Goal: Task Accomplishment & Management: Use online tool/utility

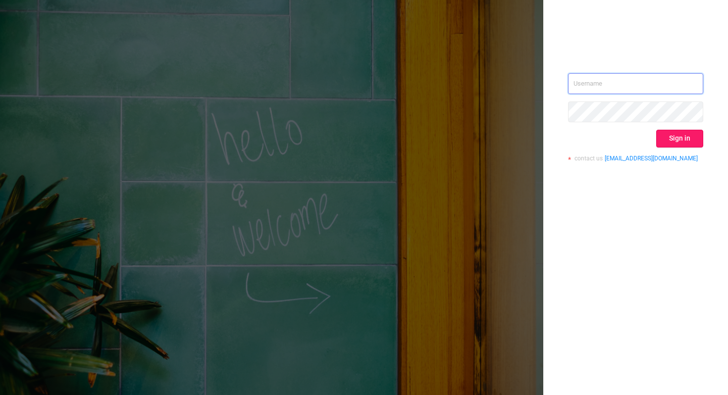
type input "[PERSON_NAME][EMAIL_ADDRESS][DOMAIN_NAME]"
click at [667, 141] on button "Sign in" at bounding box center [679, 139] width 47 height 18
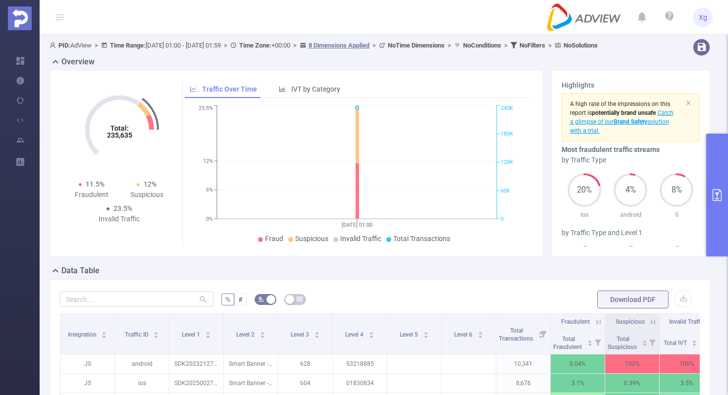
click at [709, 182] on button "primary" at bounding box center [717, 195] width 22 height 123
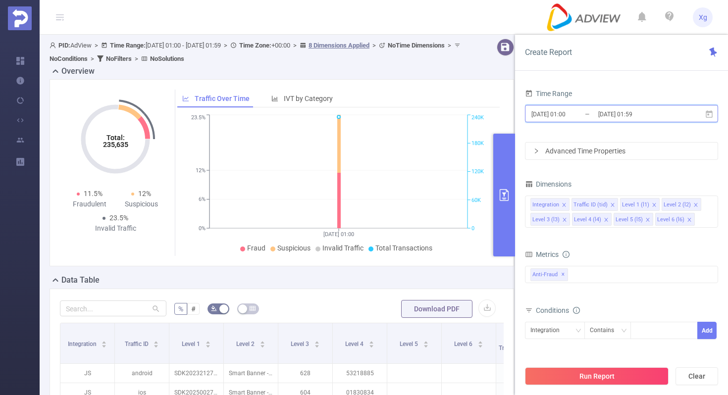
click at [708, 114] on icon at bounding box center [709, 113] width 7 height 7
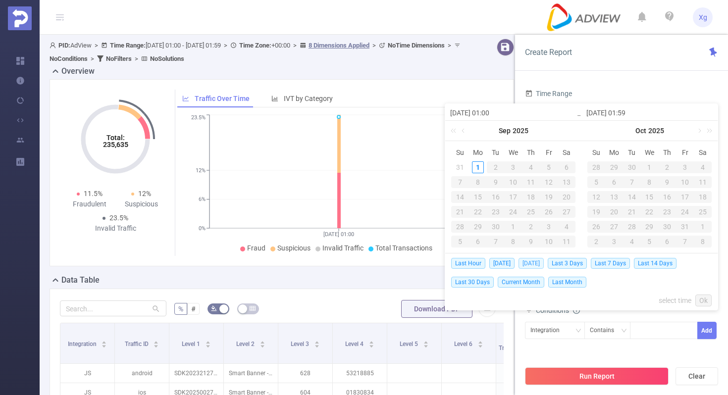
click at [525, 262] on span "[DATE]" at bounding box center [531, 263] width 25 height 11
type input "[DATE] 00:00"
type input "[DATE] 23:59"
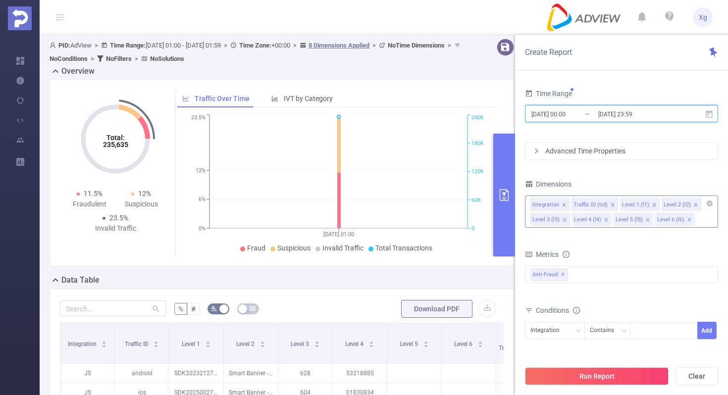
click at [563, 206] on icon "icon: close" at bounding box center [564, 205] width 5 height 5
click at [571, 203] on icon "icon: close" at bounding box center [571, 204] width 3 height 3
click at [606, 205] on icon "icon: close" at bounding box center [606, 205] width 5 height 5
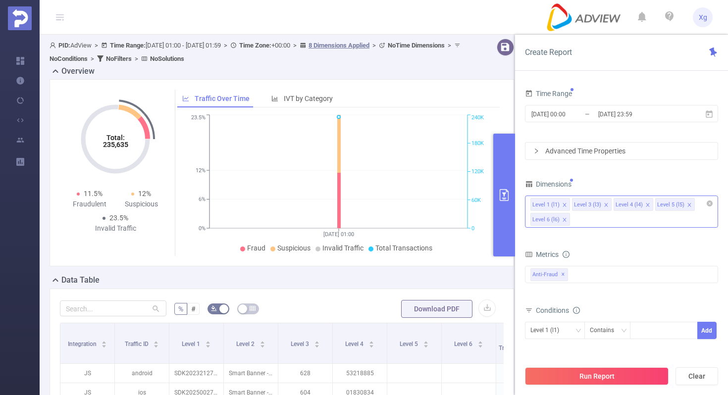
click at [631, 147] on div "Advanced Time Properties" at bounding box center [621, 151] width 192 height 17
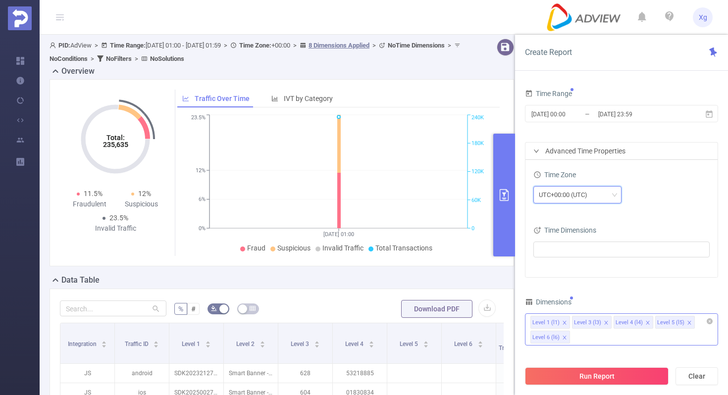
click at [580, 199] on div "UTC+00:00 (UTC)" at bounding box center [566, 195] width 55 height 16
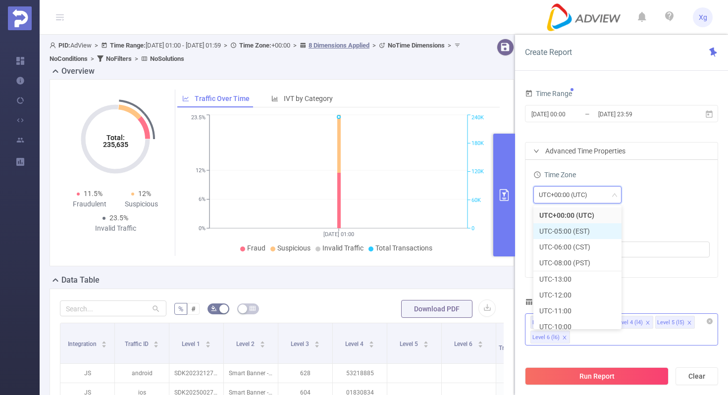
scroll to position [293, 0]
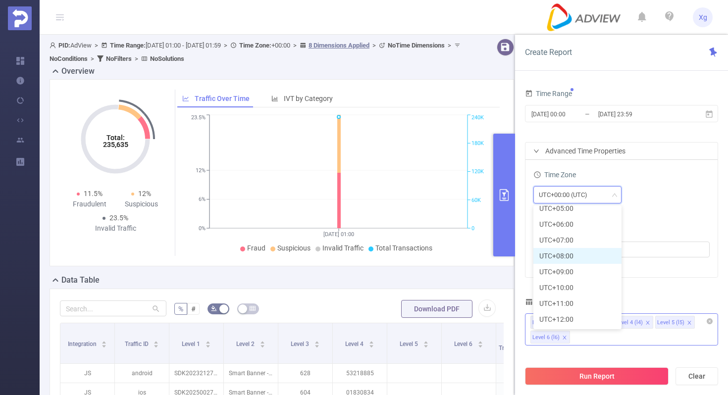
click at [572, 250] on li "UTC+08:00" at bounding box center [577, 256] width 88 height 16
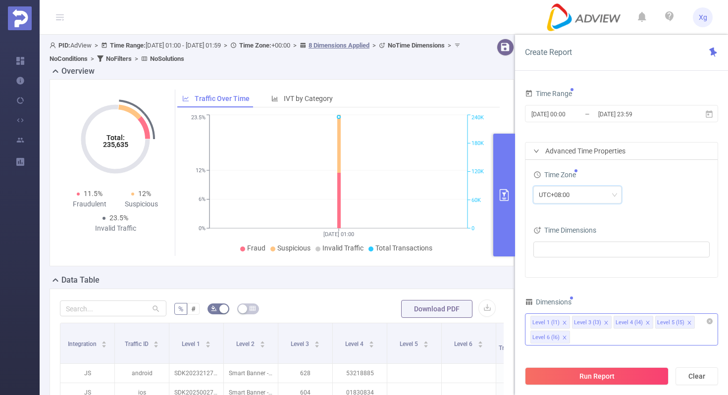
click at [664, 216] on div "Time Zone UTC+08:00 Time Dimensions" at bounding box center [621, 218] width 192 height 117
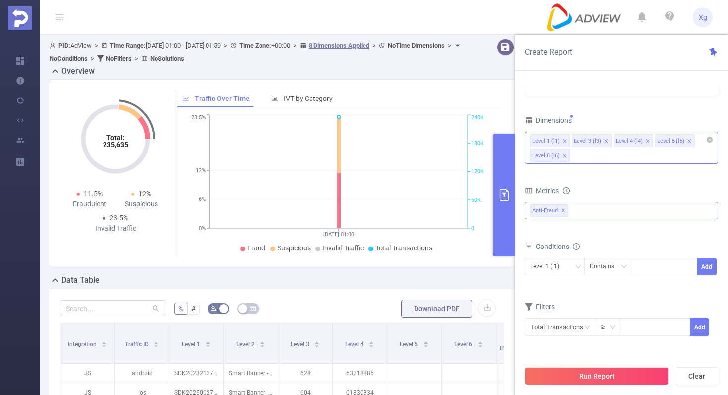
click at [588, 205] on div "Anti-Fraud ✕" at bounding box center [621, 210] width 193 height 17
click at [541, 235] on span at bounding box center [541, 232] width 8 height 8
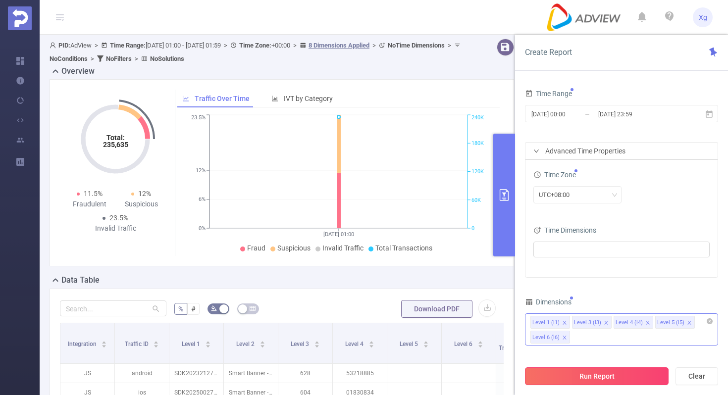
click at [607, 377] on button "Run Report" at bounding box center [597, 376] width 144 height 18
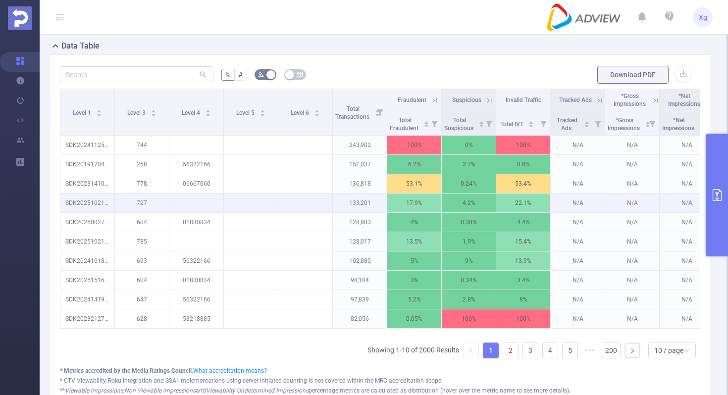
scroll to position [220, 0]
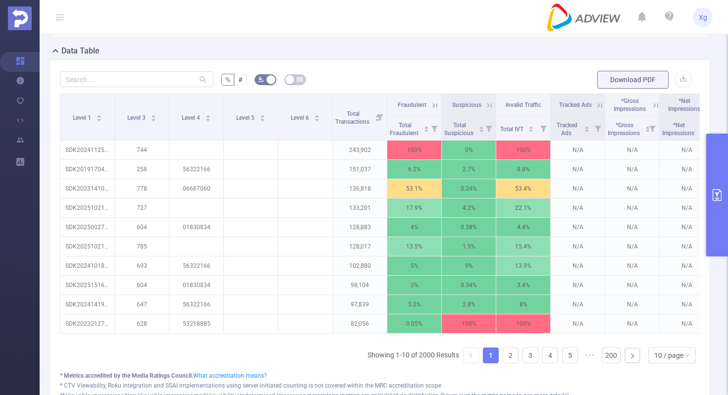
click at [723, 179] on button "primary" at bounding box center [717, 195] width 22 height 123
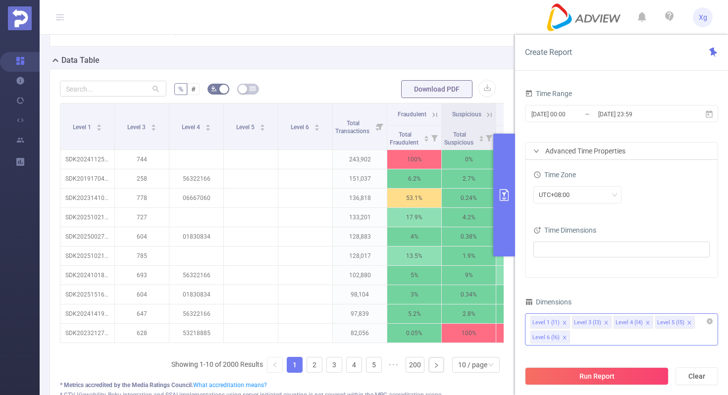
click at [499, 188] on button "primary" at bounding box center [504, 195] width 22 height 123
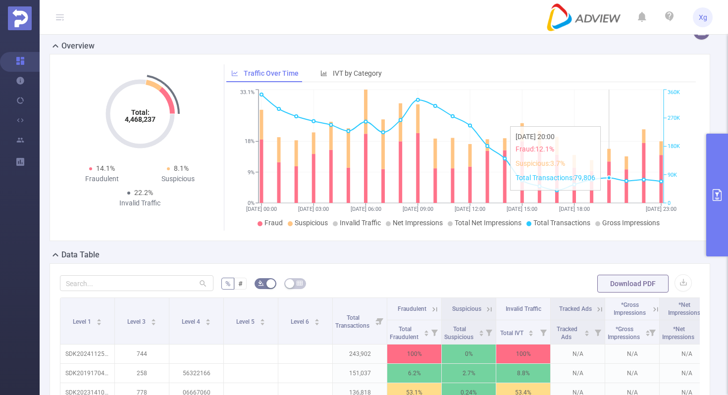
scroll to position [83, 0]
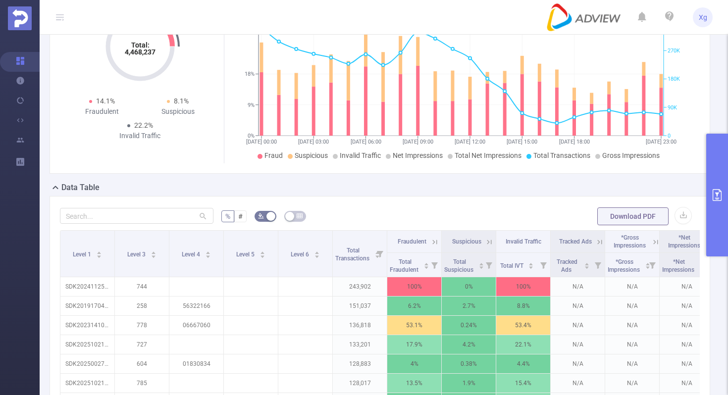
click at [708, 184] on button "primary" at bounding box center [717, 195] width 22 height 123
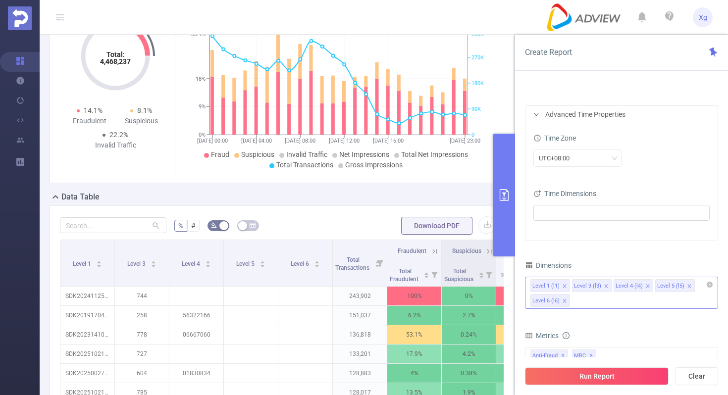
click at [598, 298] on div "Level 1 (l1) Level 3 (l3) Level 4 (l4) Level 5 (l5) Level 6 (l6)" at bounding box center [621, 293] width 193 height 32
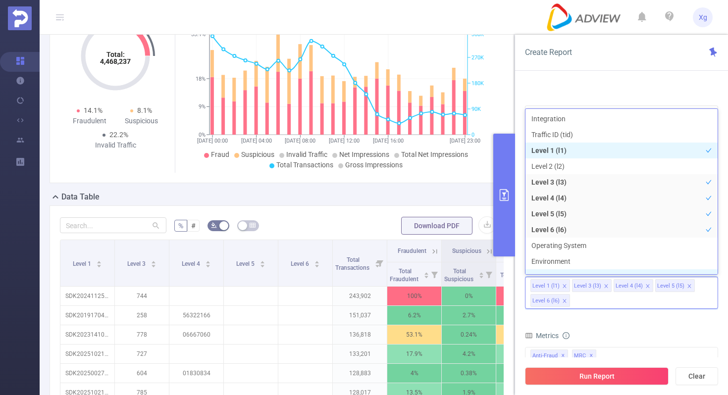
scroll to position [11, 0]
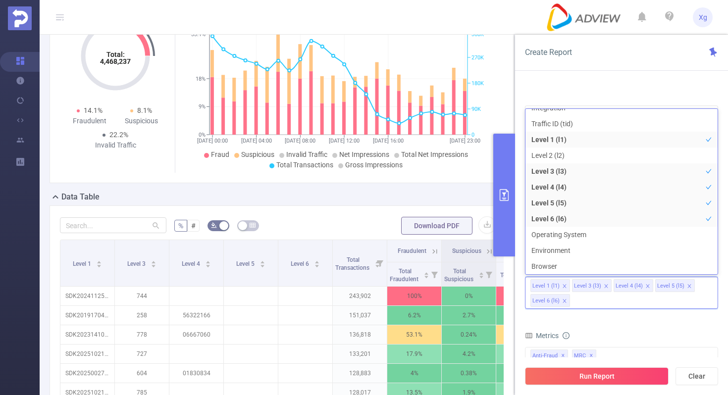
click at [313, 196] on div "Data Table" at bounding box center [286, 198] width 472 height 14
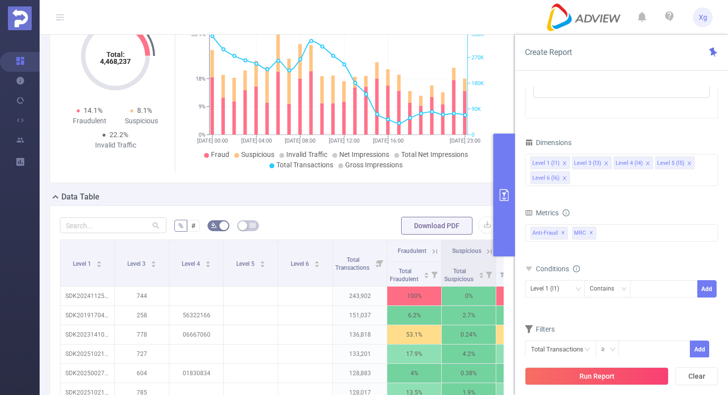
click at [605, 163] on icon "icon: close" at bounding box center [606, 163] width 5 height 5
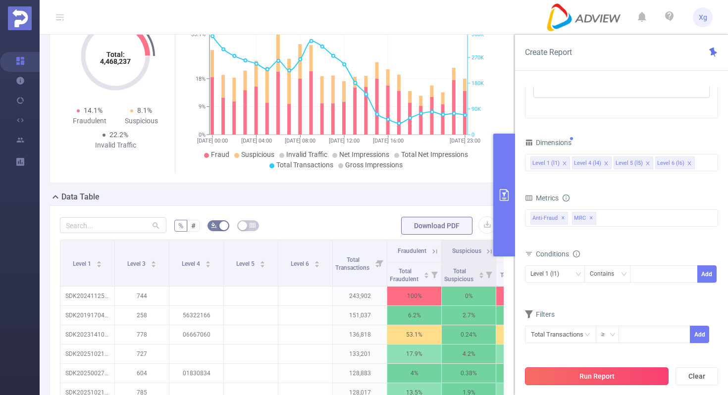
click at [585, 377] on button "Run Report" at bounding box center [597, 376] width 144 height 18
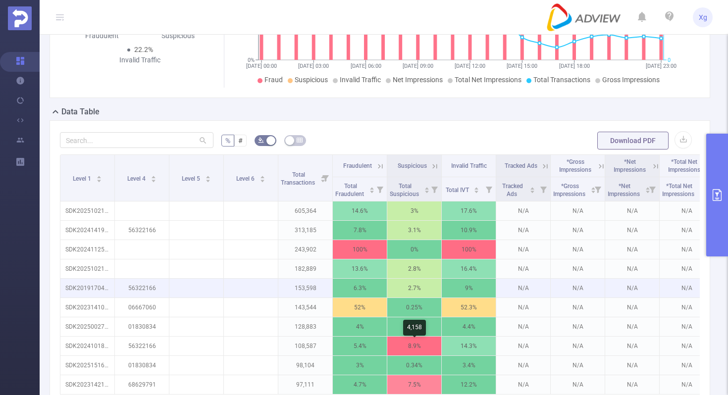
scroll to position [160, 0]
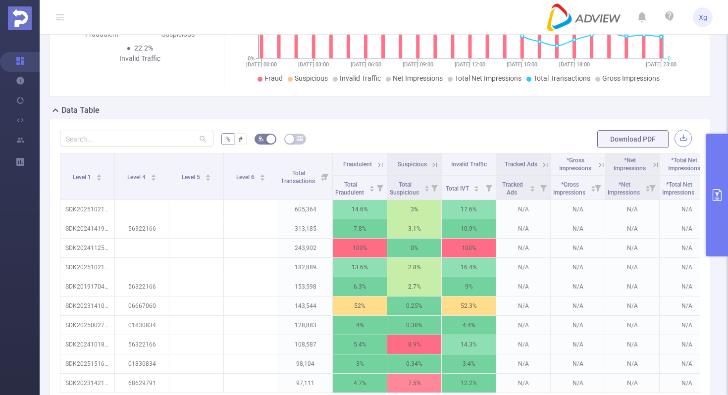
click at [680, 147] on button "button" at bounding box center [683, 138] width 17 height 17
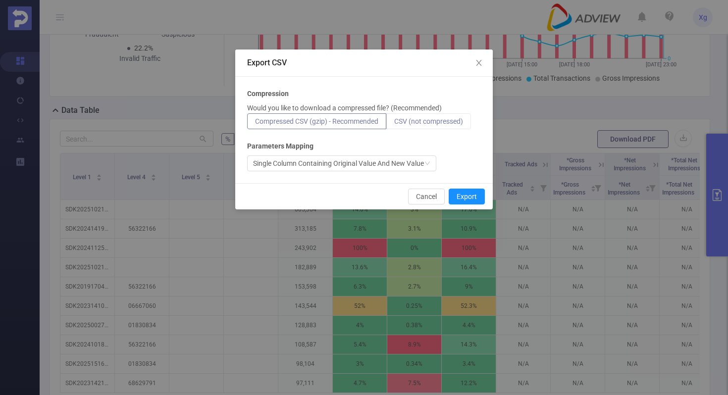
click at [447, 126] on label "CSV (not compressed)" at bounding box center [428, 121] width 85 height 16
click at [394, 124] on input "CSV (not compressed)" at bounding box center [394, 124] width 0 height 0
click at [475, 192] on button "Export" at bounding box center [467, 197] width 36 height 16
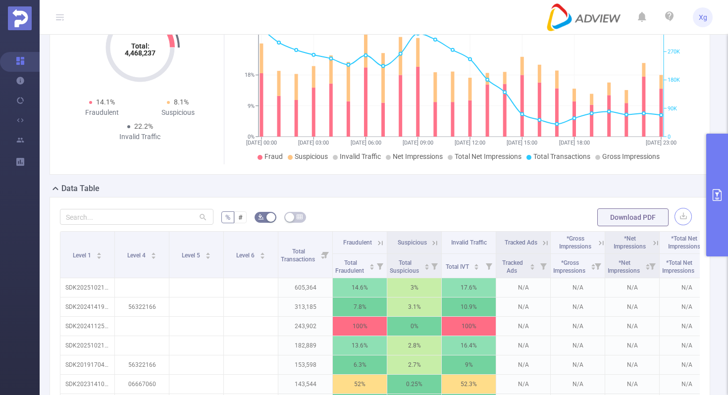
scroll to position [44, 0]
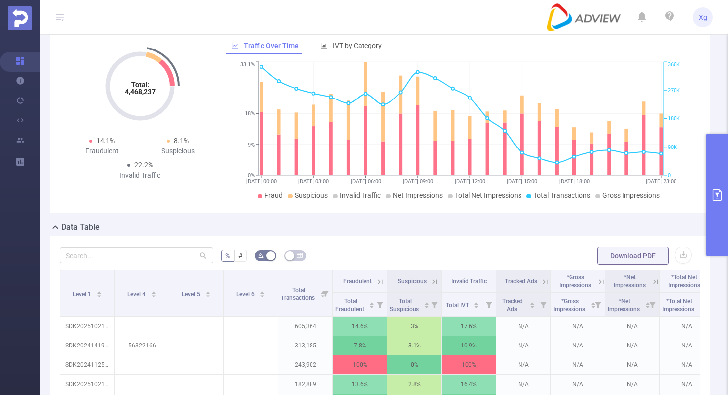
click at [721, 189] on icon "primary" at bounding box center [717, 195] width 12 height 12
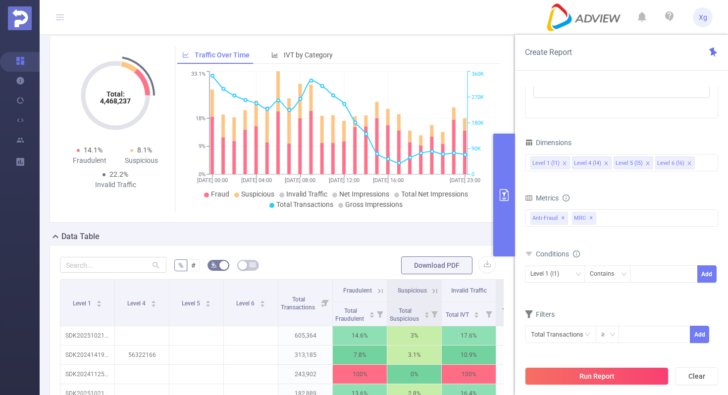
click at [697, 162] on input at bounding box center [699, 163] width 5 height 13
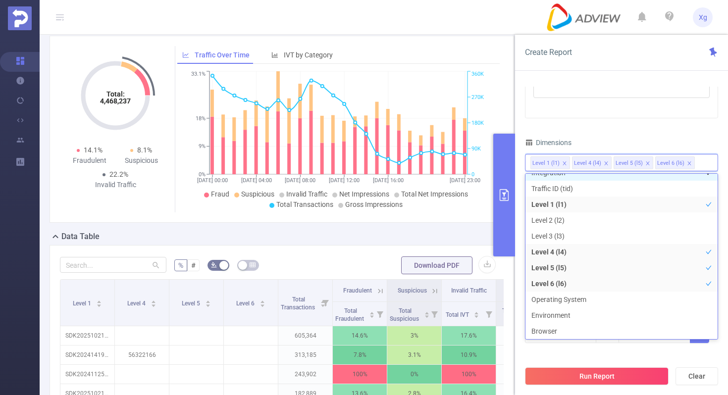
scroll to position [2, 0]
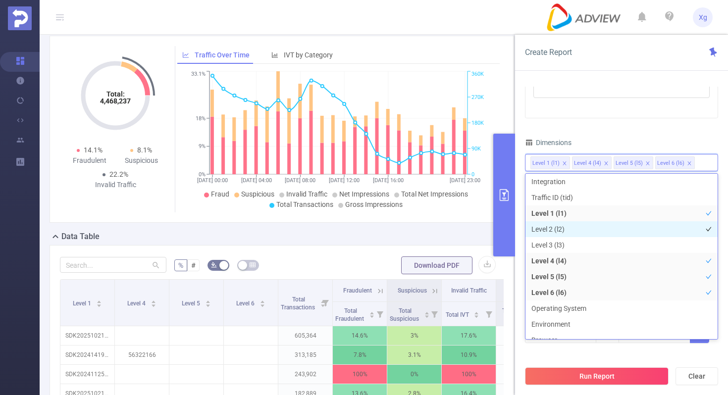
click at [562, 230] on li "Level 2 (l2)" at bounding box center [621, 229] width 192 height 16
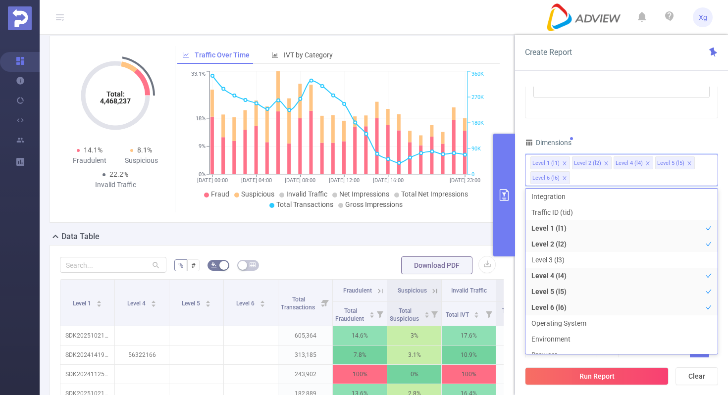
click at [471, 205] on ul "Fraud Suspicious Invalid Traffic Net Impressions Total Net Impressions Total Tr…" at bounding box center [338, 199] width 317 height 21
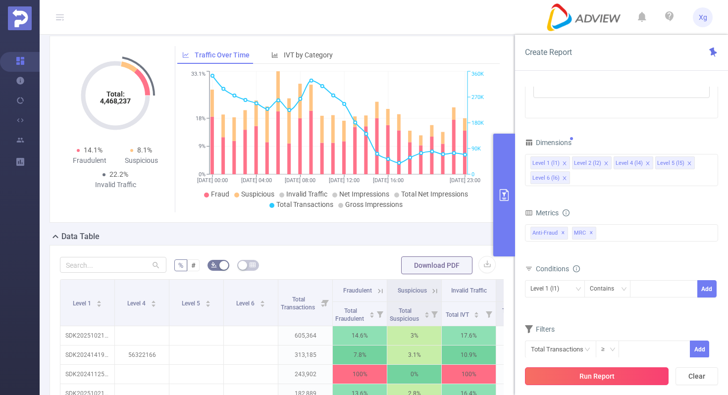
click at [578, 384] on button "Run Report" at bounding box center [597, 376] width 144 height 18
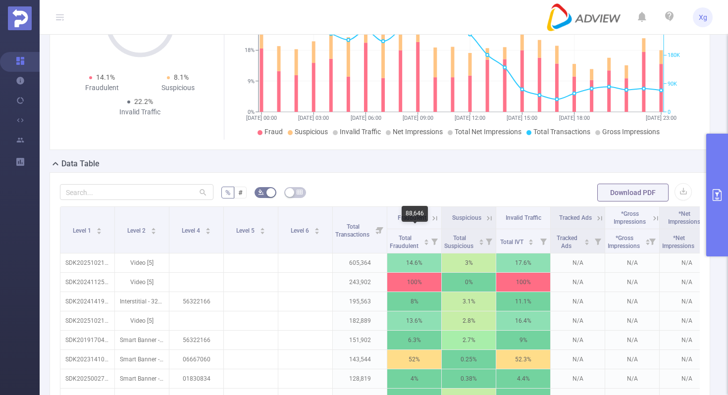
scroll to position [77, 0]
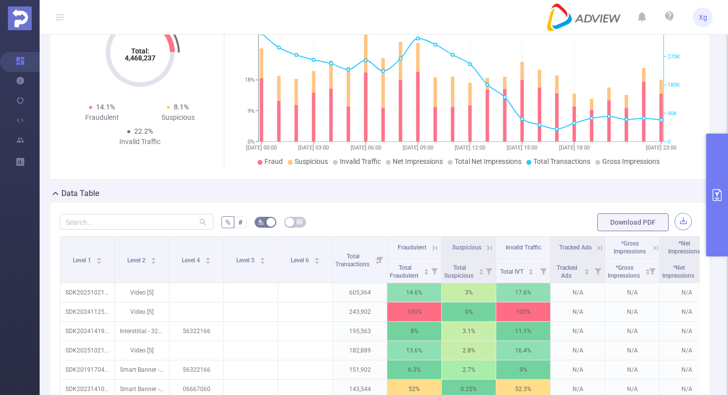
click at [685, 230] on button "button" at bounding box center [683, 221] width 17 height 17
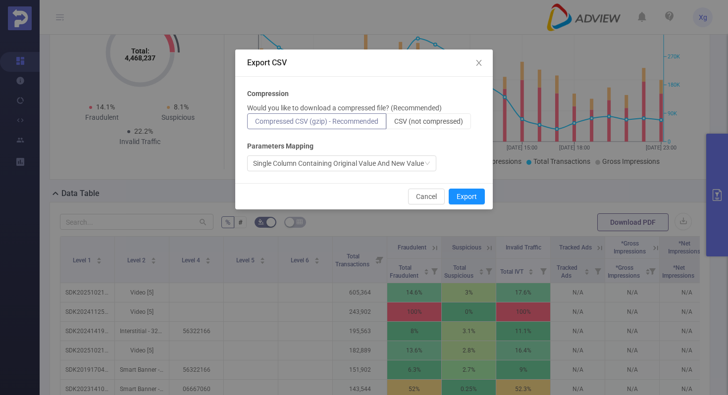
click at [412, 130] on div "Compression Would you like to download a compressed file? (Recommended) Compres…" at bounding box center [364, 130] width 234 height 83
click at [424, 125] on span "CSV (not compressed)" at bounding box center [428, 121] width 69 height 8
click at [394, 124] on input "CSV (not compressed)" at bounding box center [394, 124] width 0 height 0
click at [476, 196] on button "Export" at bounding box center [467, 197] width 36 height 16
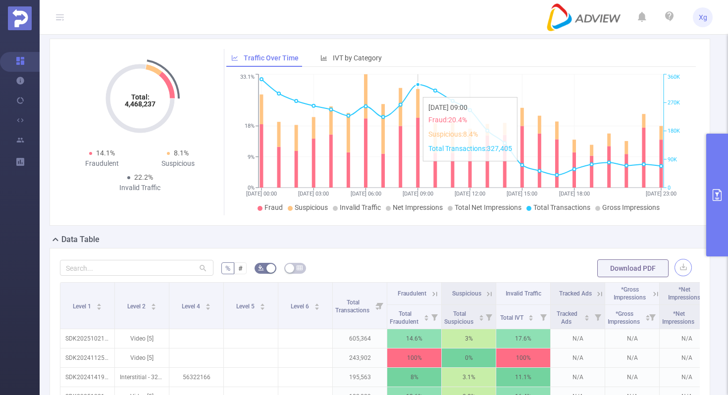
scroll to position [34, 0]
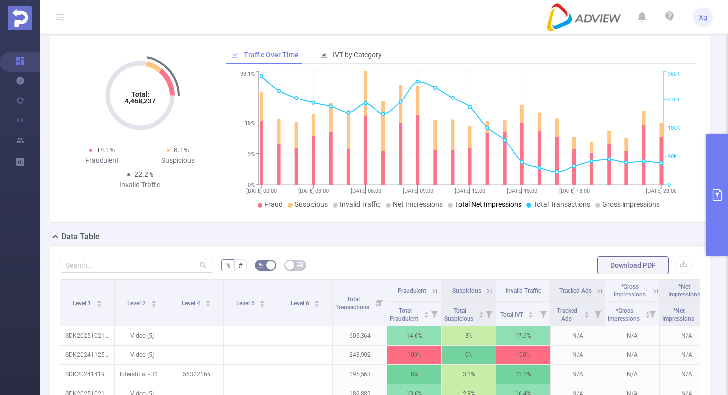
click at [720, 188] on button "primary" at bounding box center [717, 195] width 22 height 123
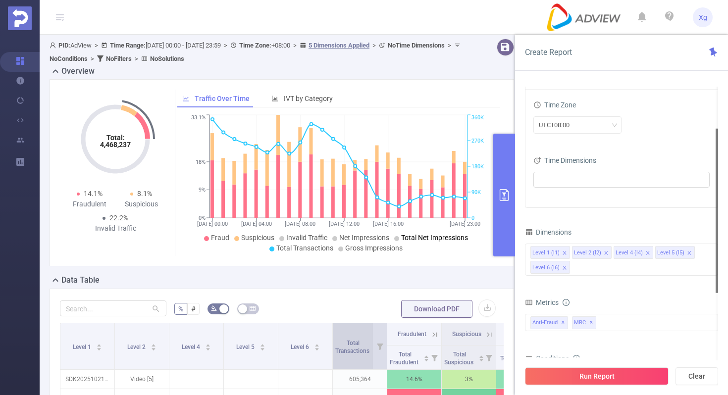
scroll to position [158, 0]
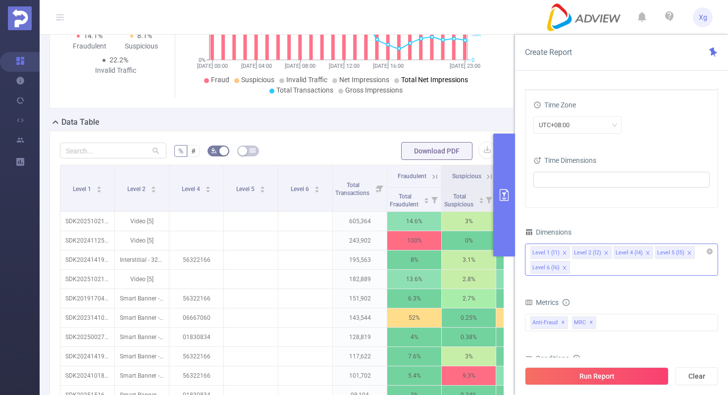
click at [604, 254] on icon "icon: close" at bounding box center [605, 252] width 3 height 3
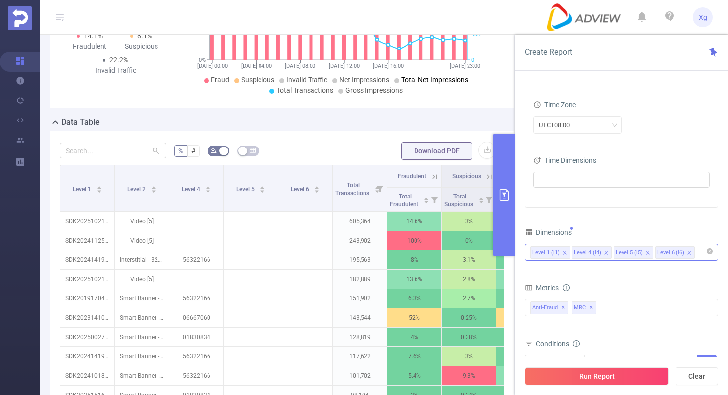
click at [698, 252] on input at bounding box center [699, 252] width 5 height 13
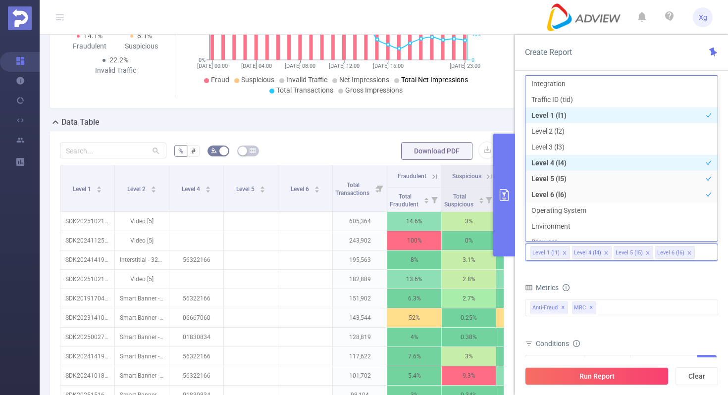
scroll to position [11, 0]
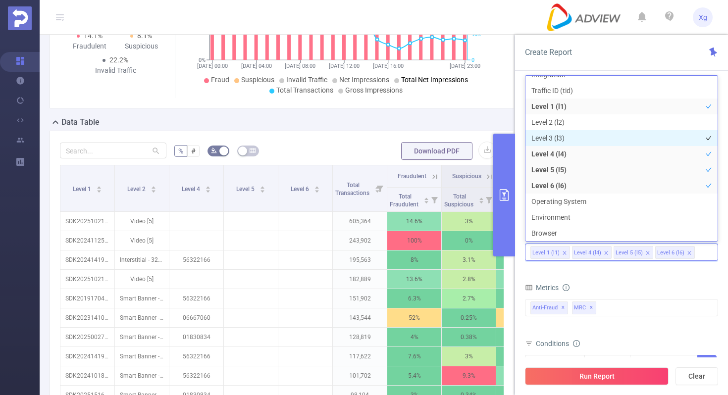
click at [558, 136] on li "Level 3 (l3)" at bounding box center [621, 138] width 192 height 16
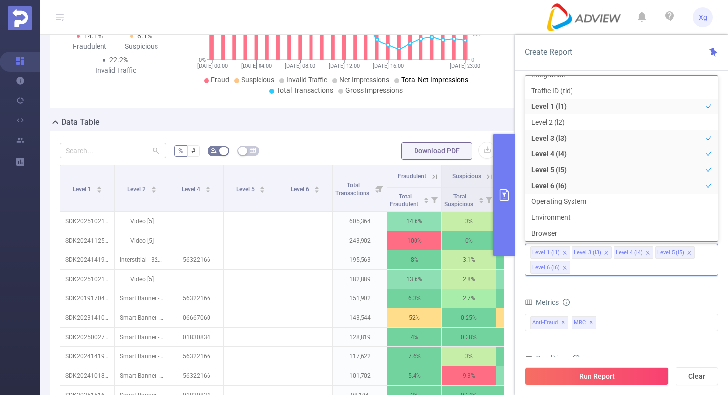
click at [572, 385] on div "Run Report Clear" at bounding box center [621, 377] width 213 height 38
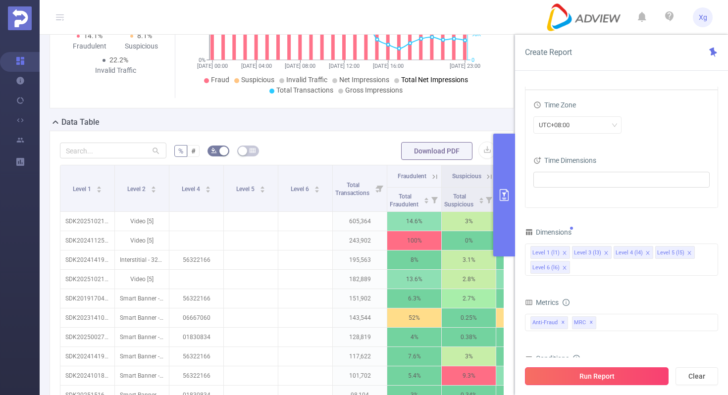
click at [570, 374] on button "Run Report" at bounding box center [597, 376] width 144 height 18
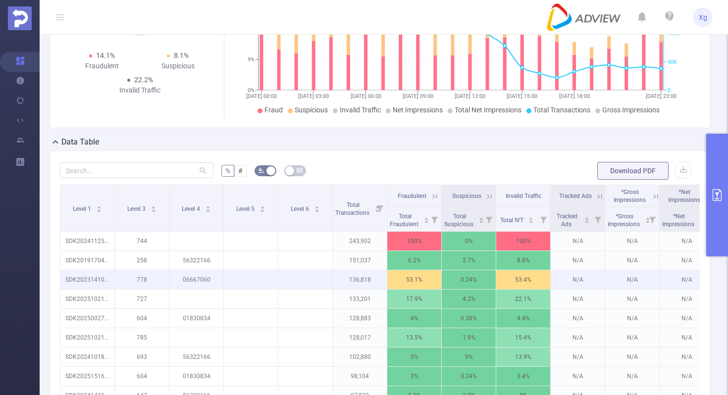
scroll to position [141, 0]
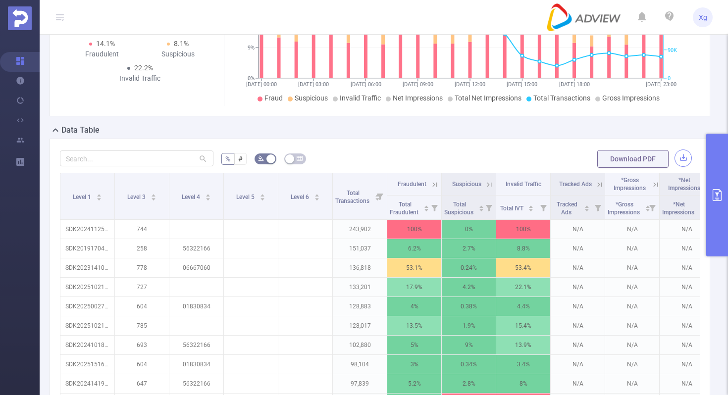
click at [681, 167] on button "button" at bounding box center [683, 158] width 17 height 17
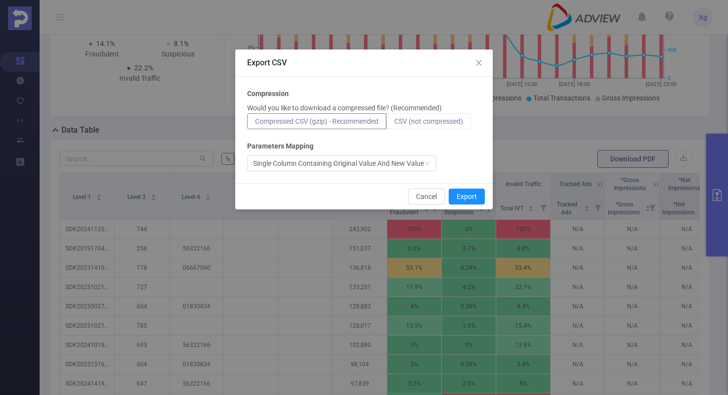
click at [441, 121] on span "CSV (not compressed)" at bounding box center [428, 121] width 69 height 8
click at [394, 124] on input "CSV (not compressed)" at bounding box center [394, 124] width 0 height 0
click at [473, 199] on button "Export" at bounding box center [467, 197] width 36 height 16
